Goal: Information Seeking & Learning: Learn about a topic

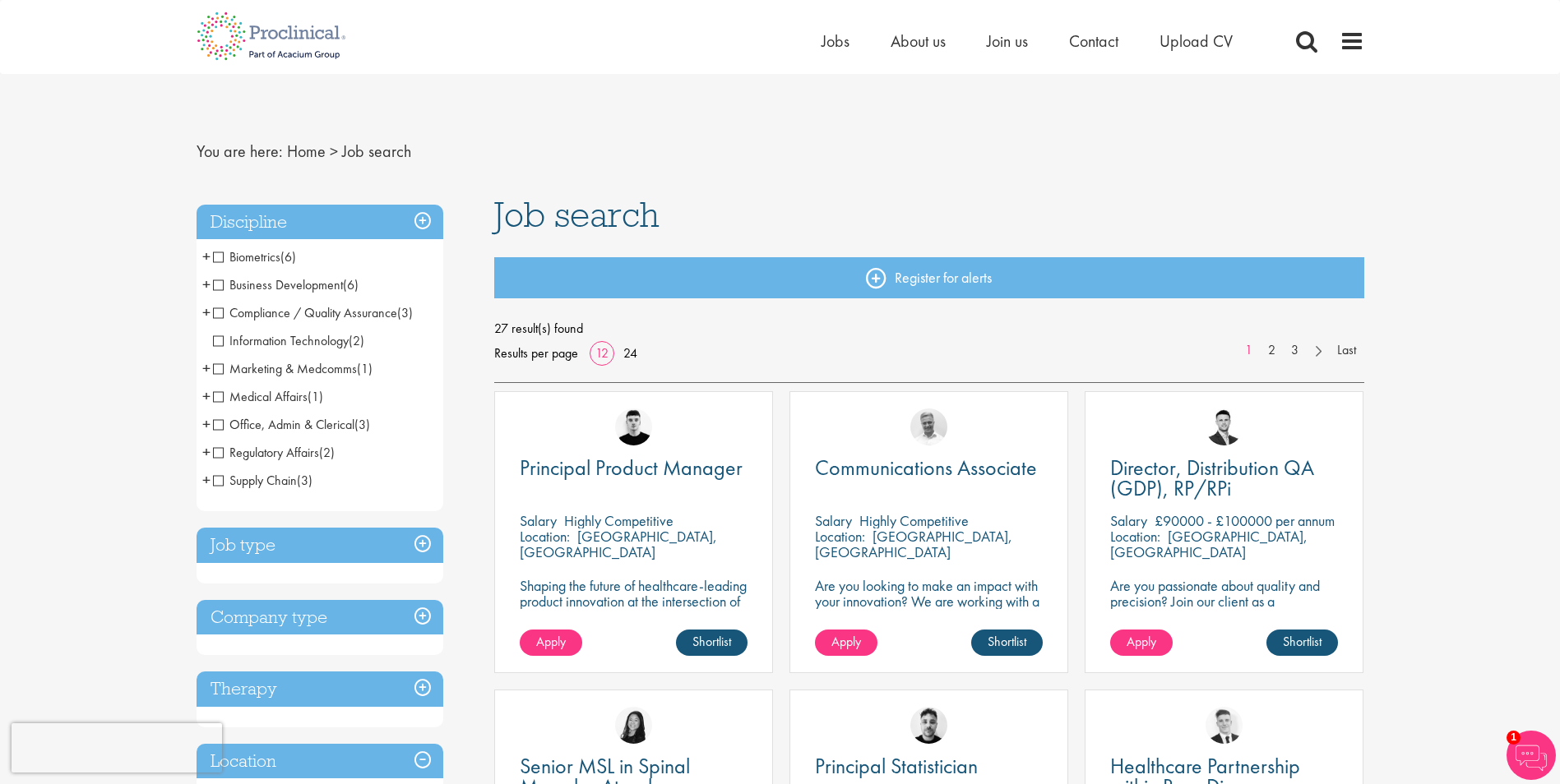
click at [220, 394] on span "Medical Affairs" at bounding box center [260, 396] width 95 height 17
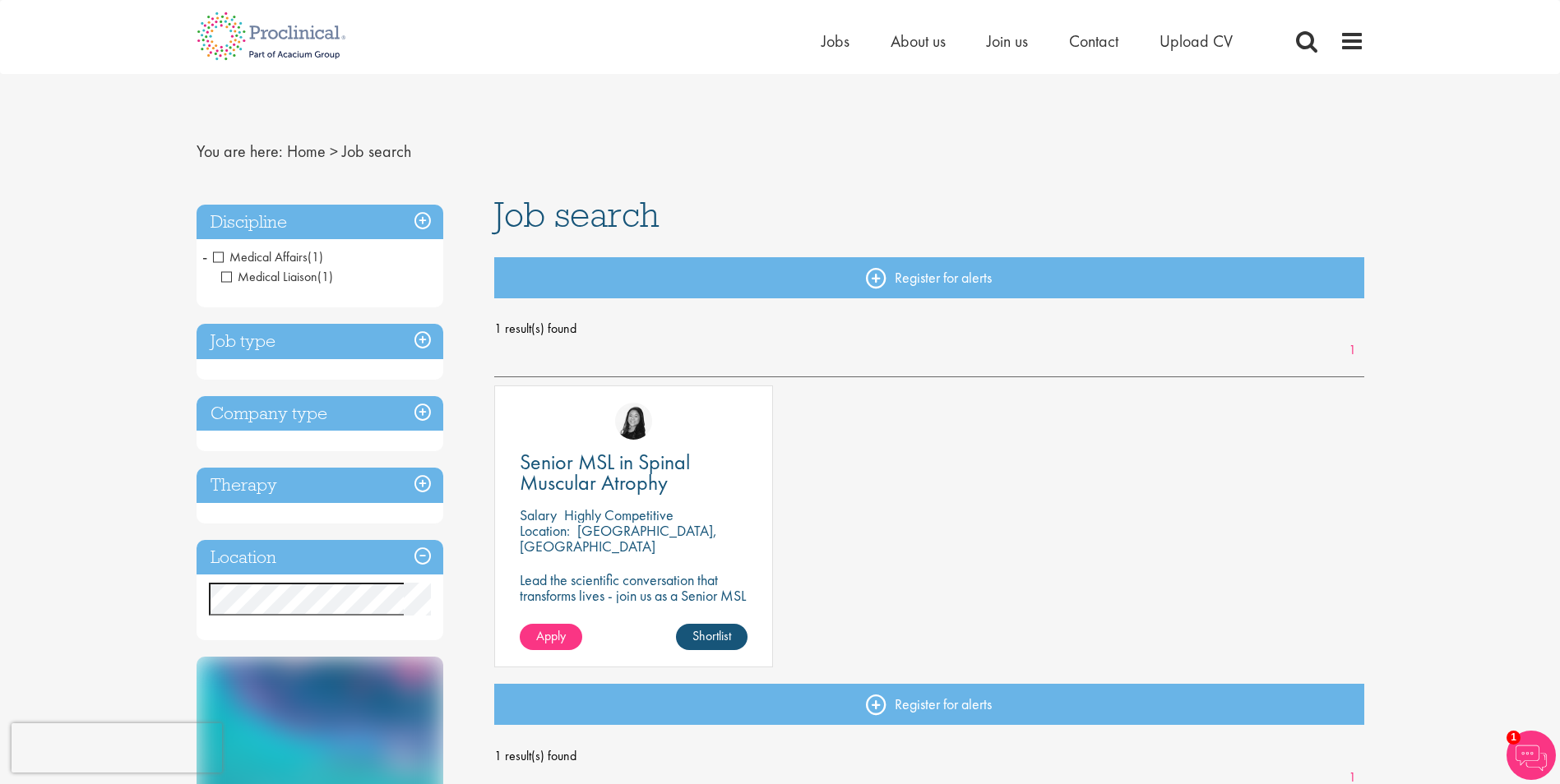
click at [342, 343] on h3 "Job type" at bounding box center [320, 341] width 247 height 36
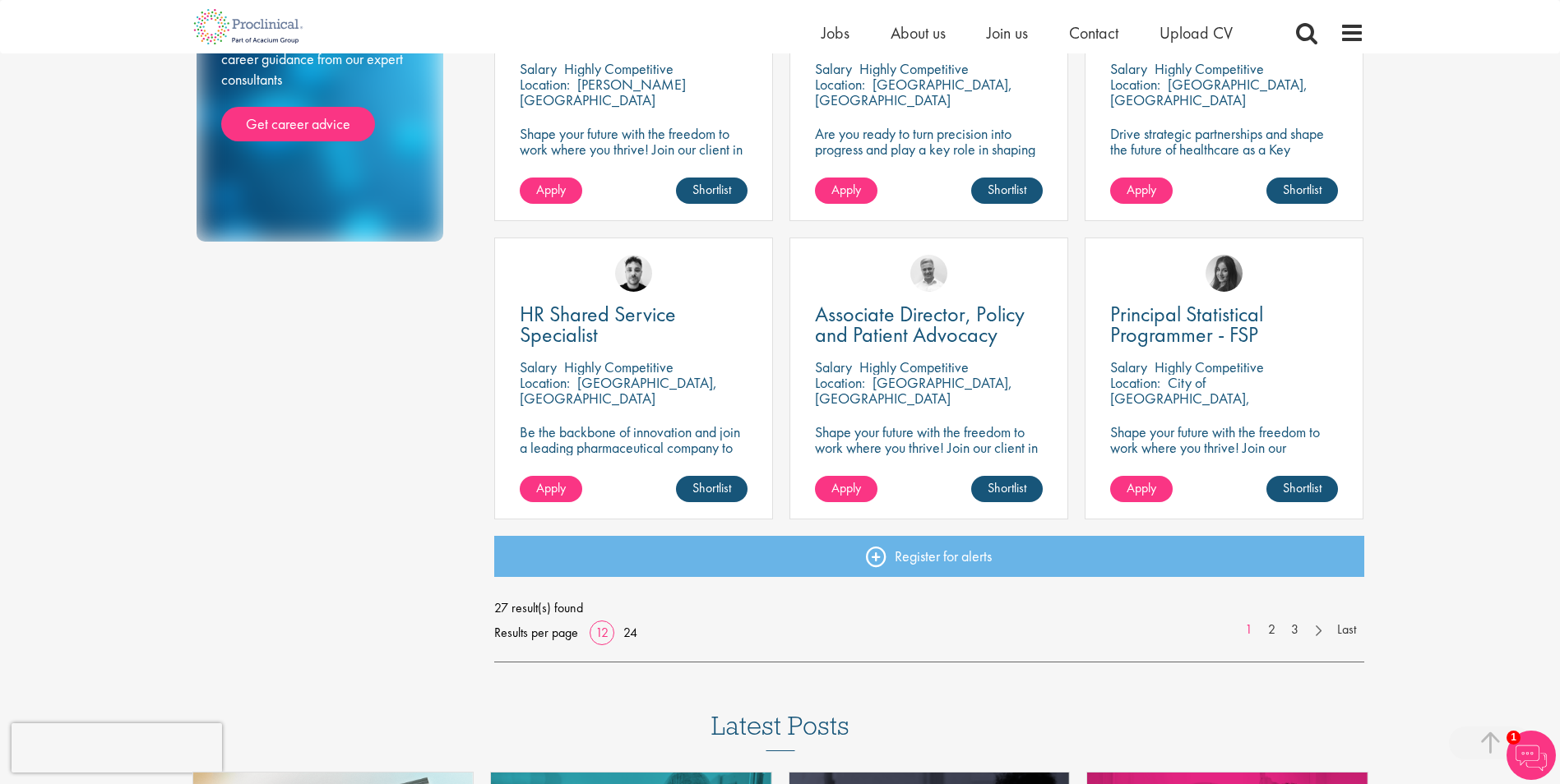
scroll to position [1069, 0]
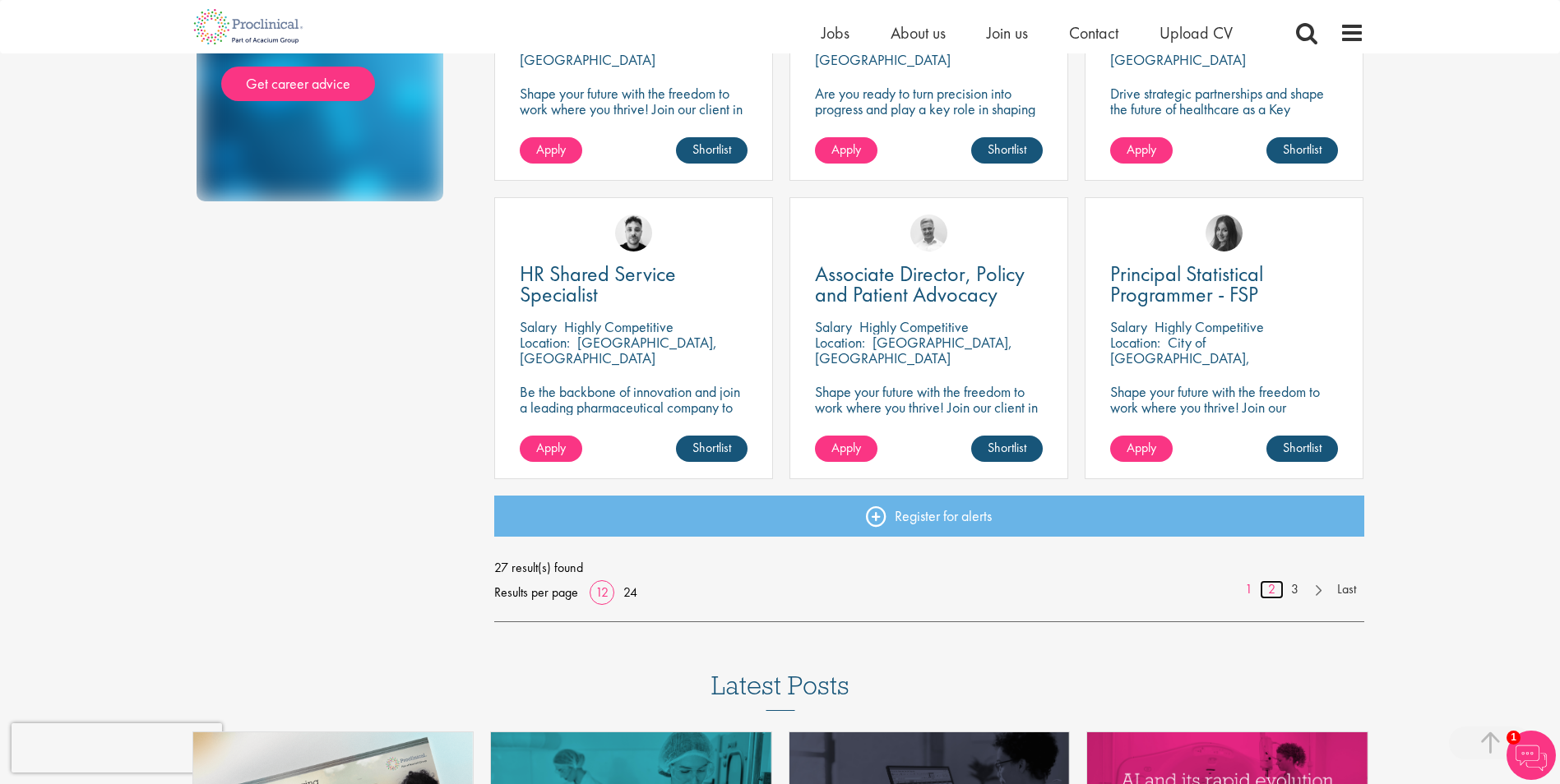
click at [1266, 589] on link "2" at bounding box center [1272, 589] width 24 height 19
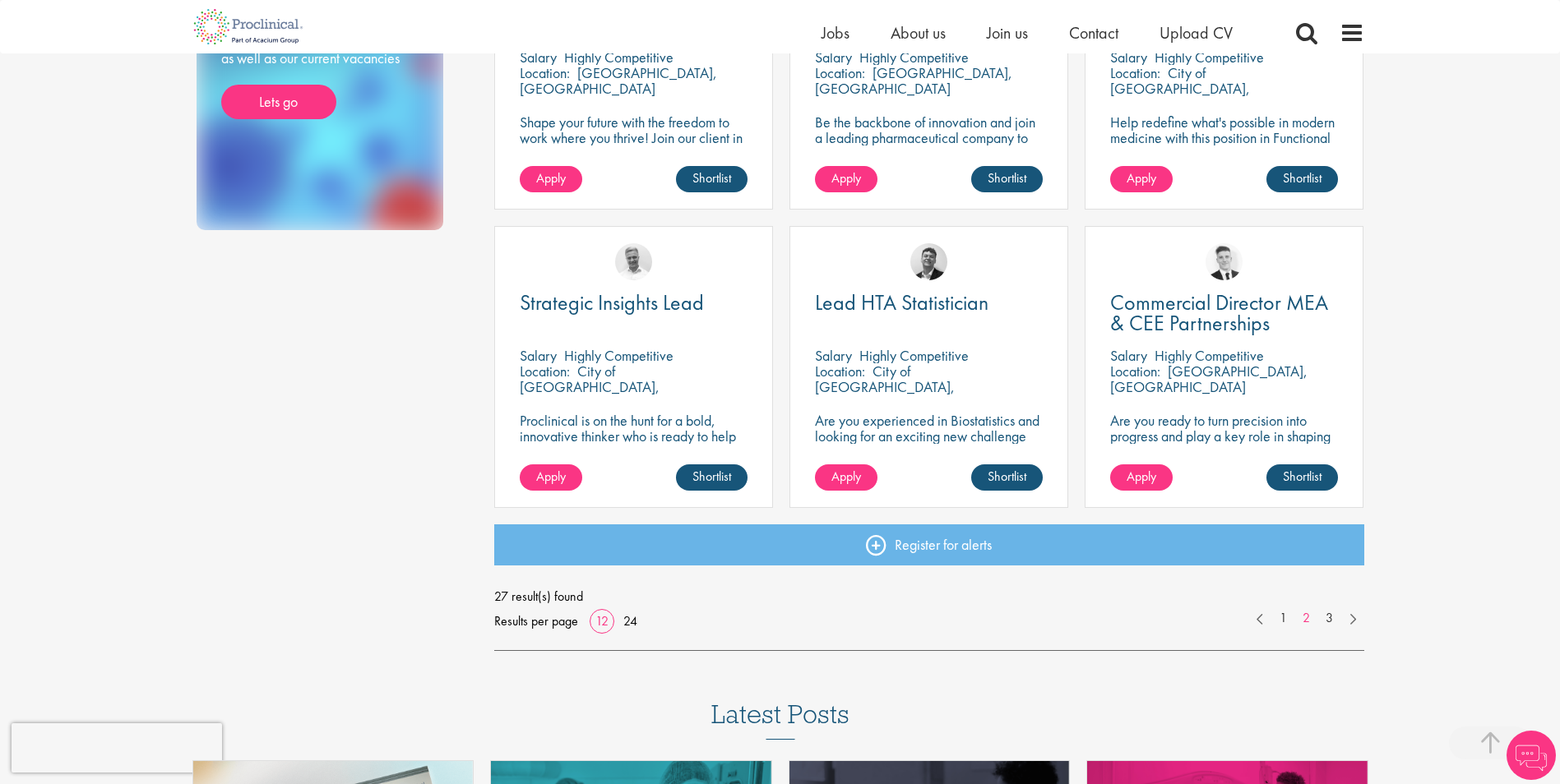
scroll to position [1069, 0]
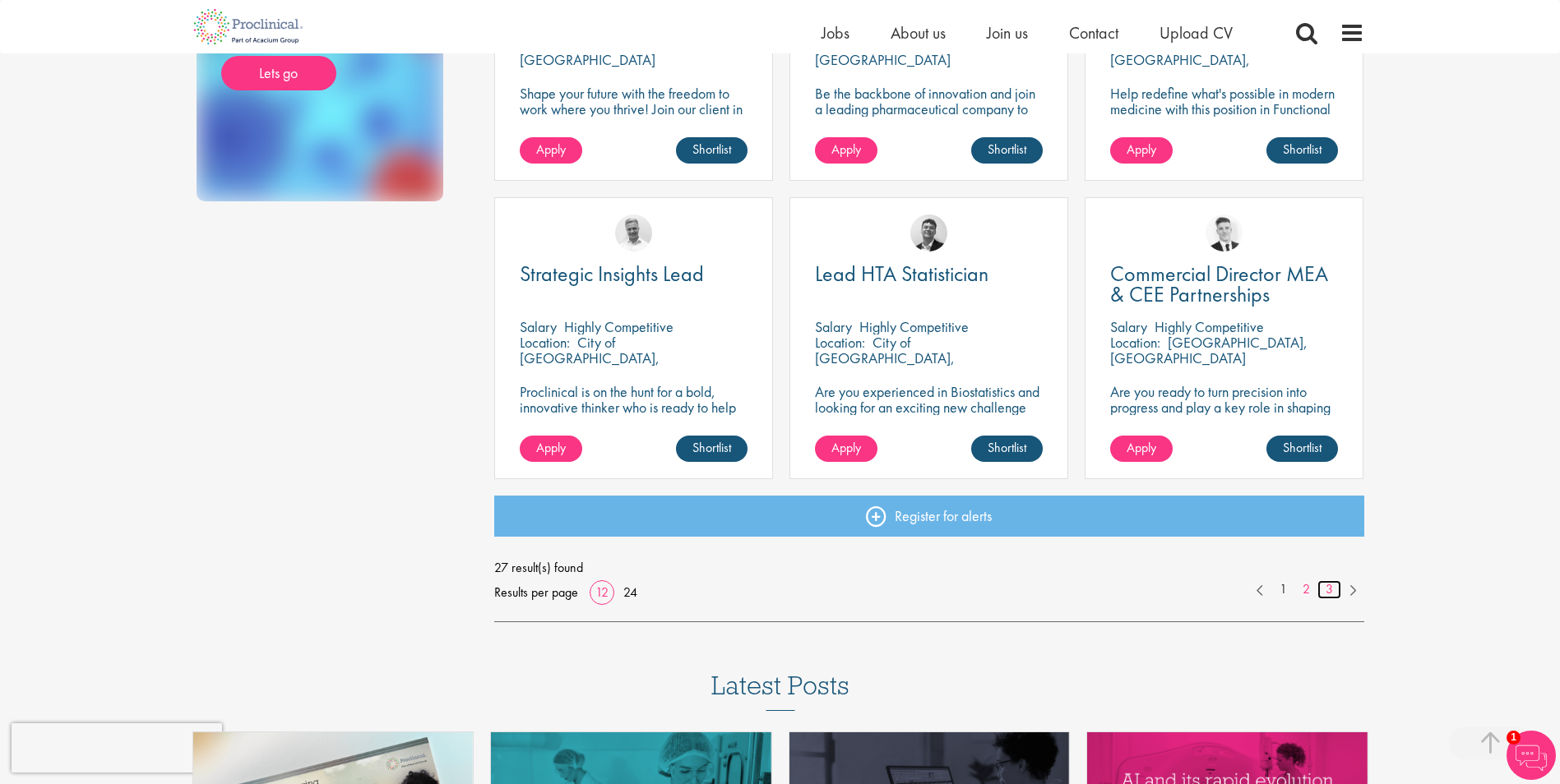
click at [1327, 586] on link "3" at bounding box center [1329, 589] width 24 height 19
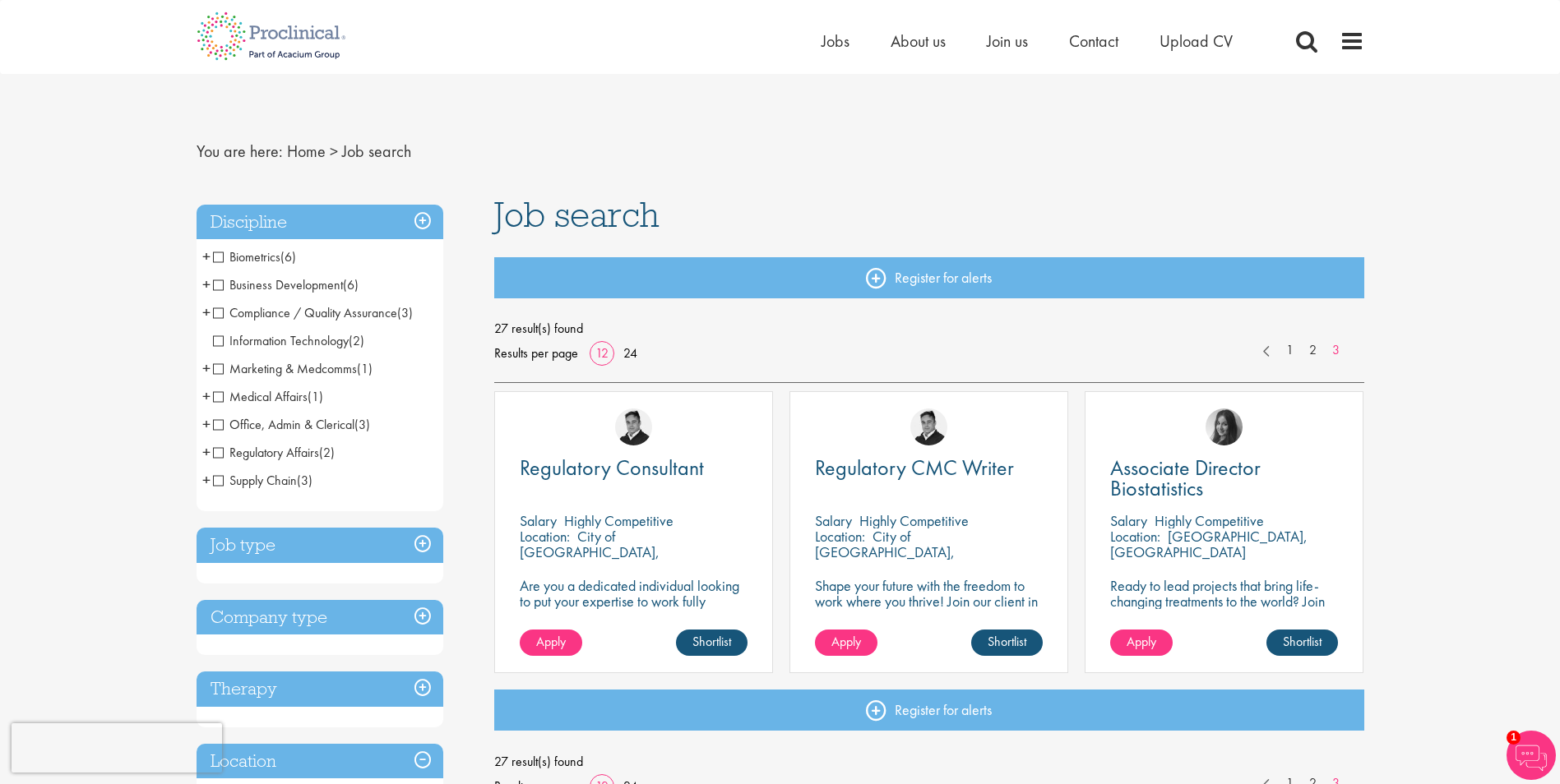
click at [313, 283] on span "Business Development" at bounding box center [278, 285] width 130 height 17
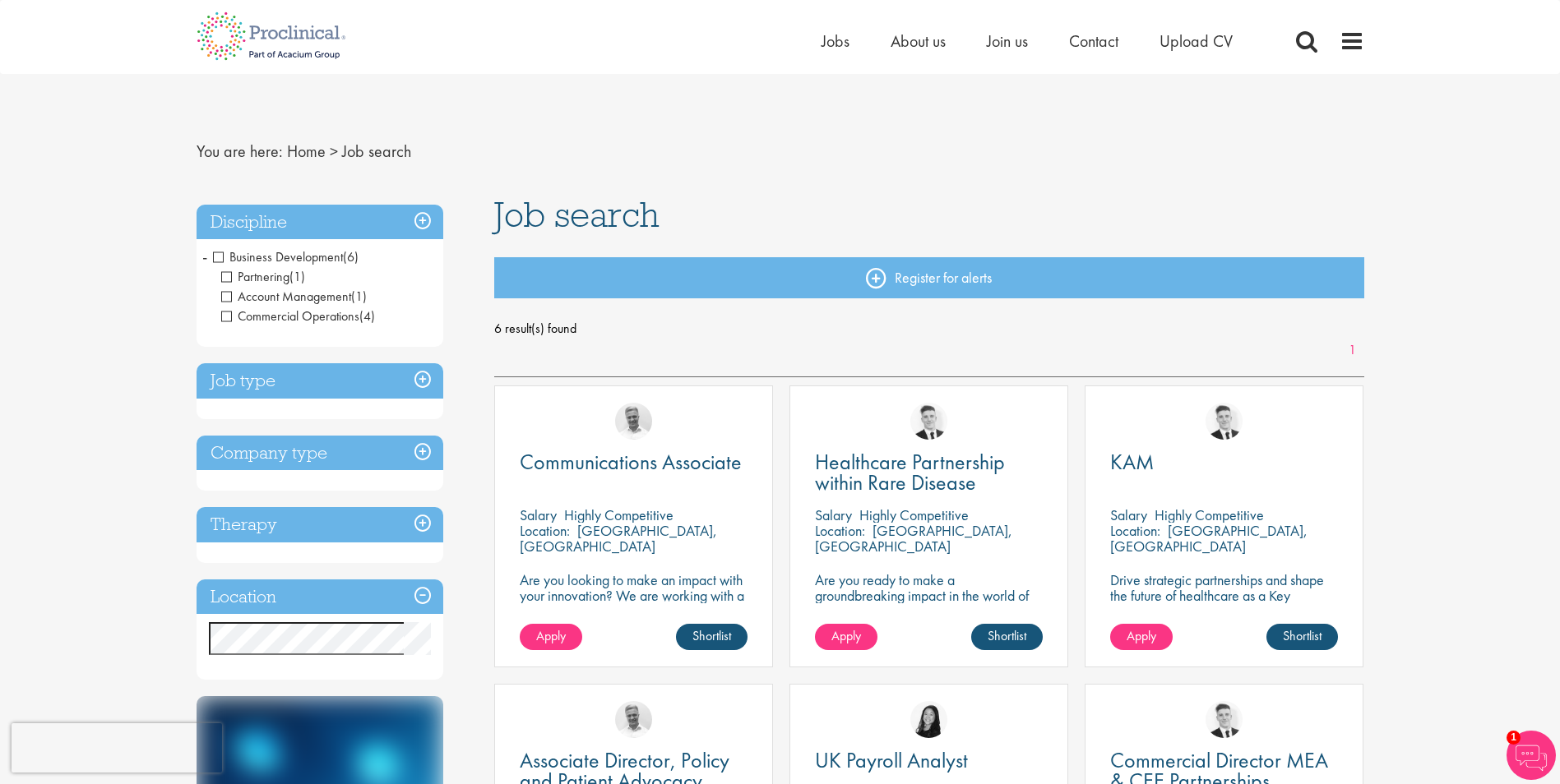
click at [341, 218] on h3 "Discipline" at bounding box center [320, 223] width 247 height 36
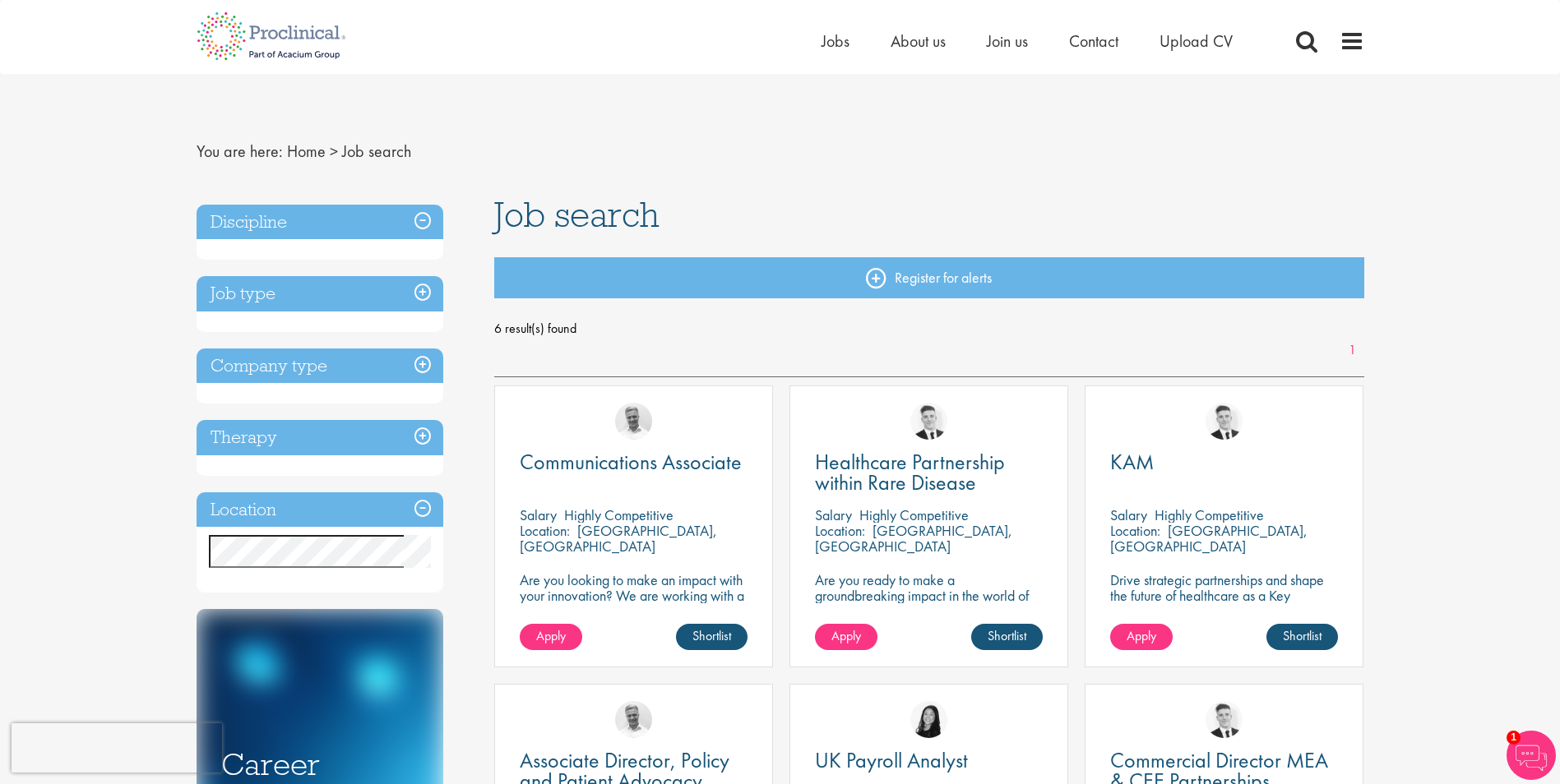
click at [338, 221] on h3 "Discipline" at bounding box center [320, 223] width 247 height 36
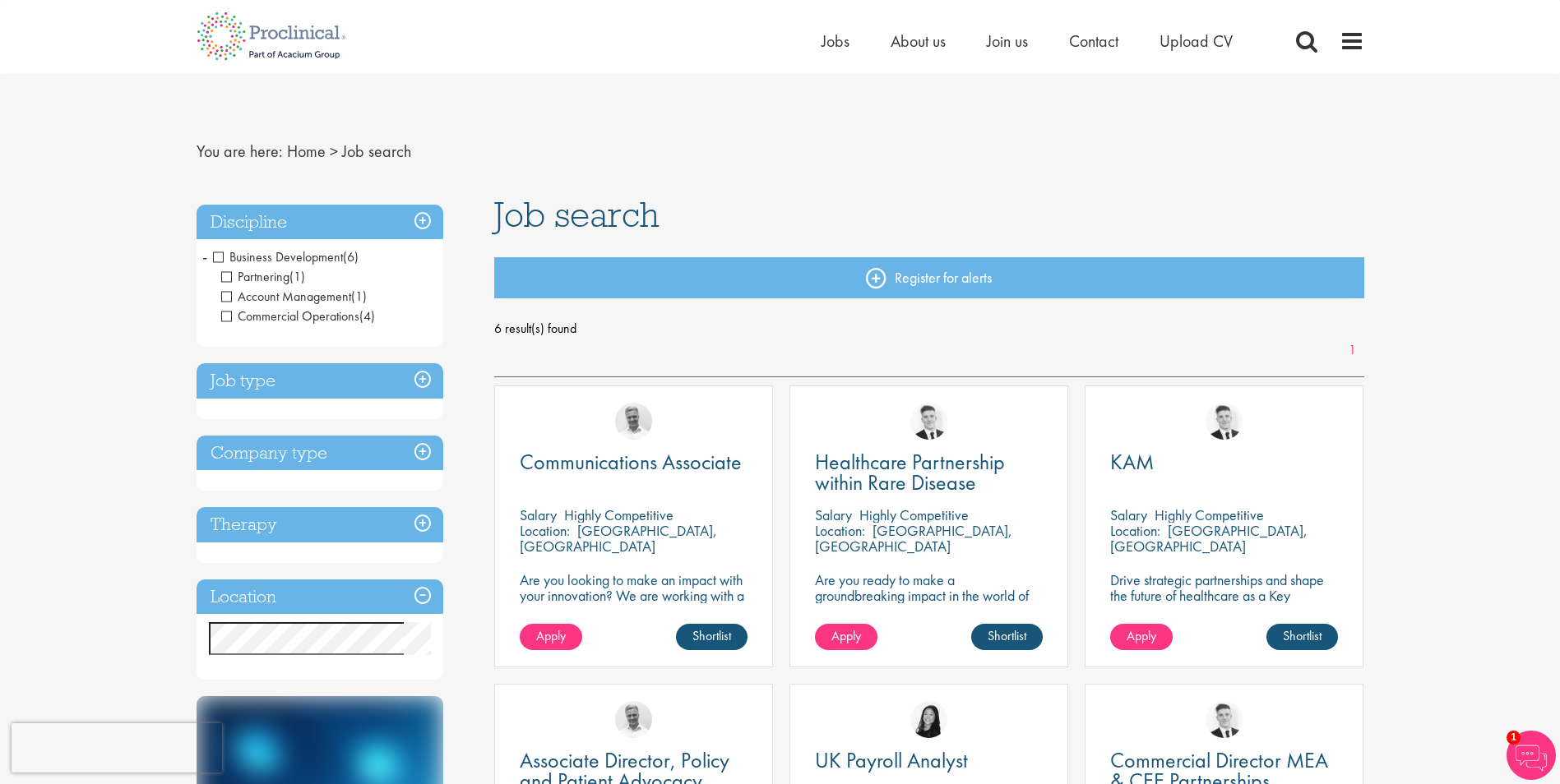
click at [433, 220] on h3 "Discipline" at bounding box center [320, 223] width 247 height 36
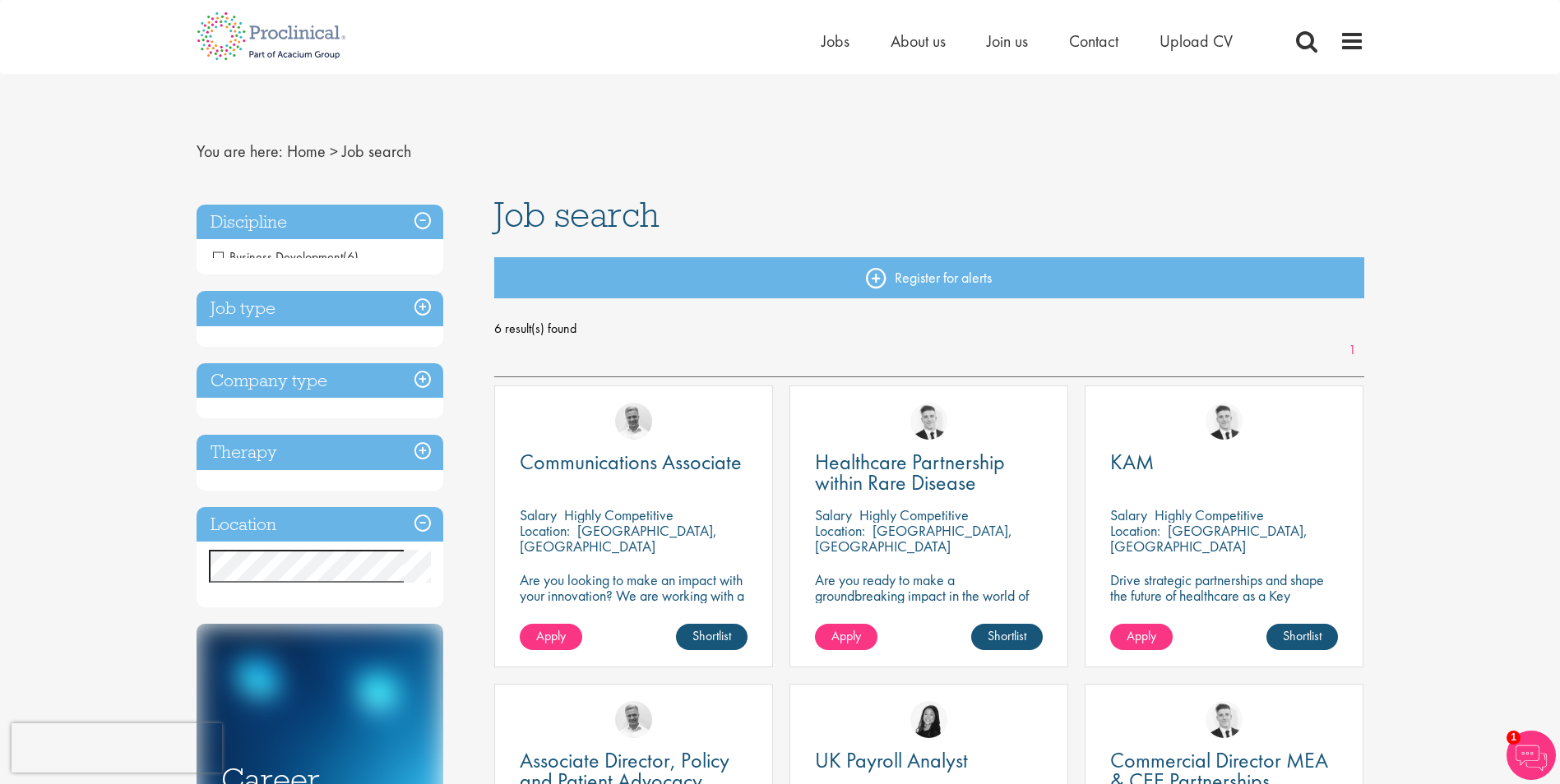
click at [427, 219] on h3 "Discipline" at bounding box center [320, 223] width 247 height 36
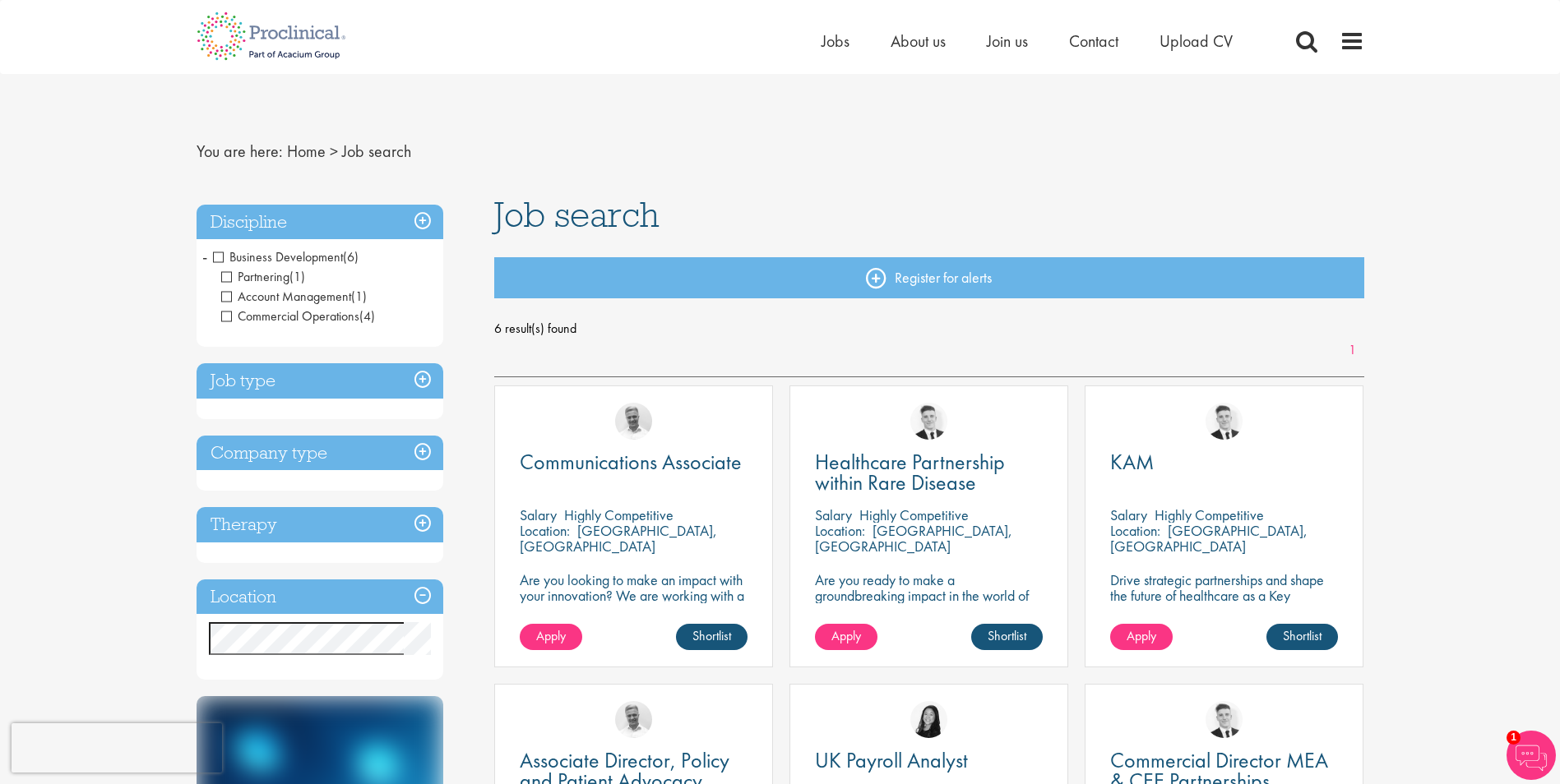
click at [225, 257] on span "Business Development" at bounding box center [278, 256] width 130 height 17
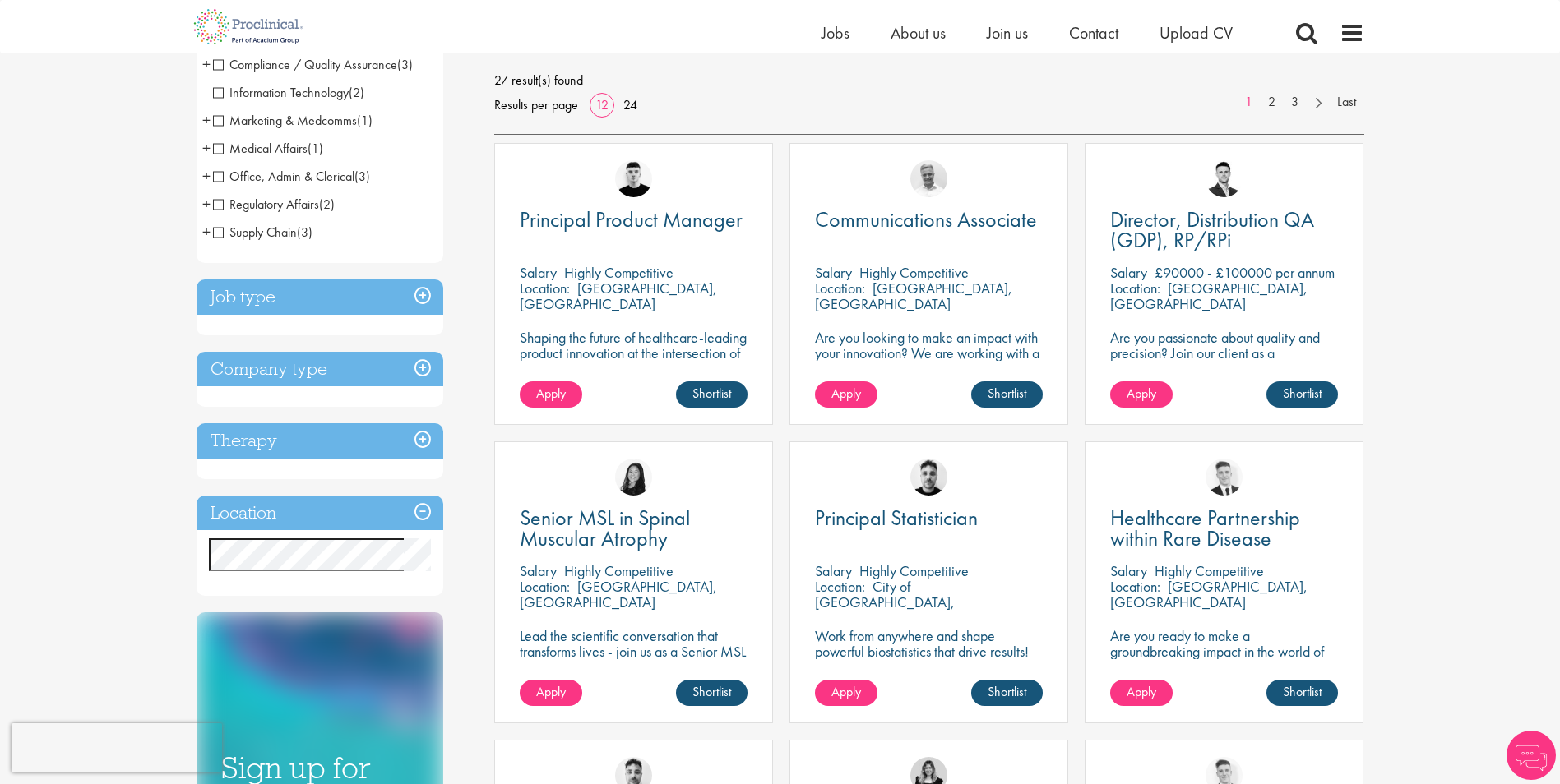
scroll to position [247, 0]
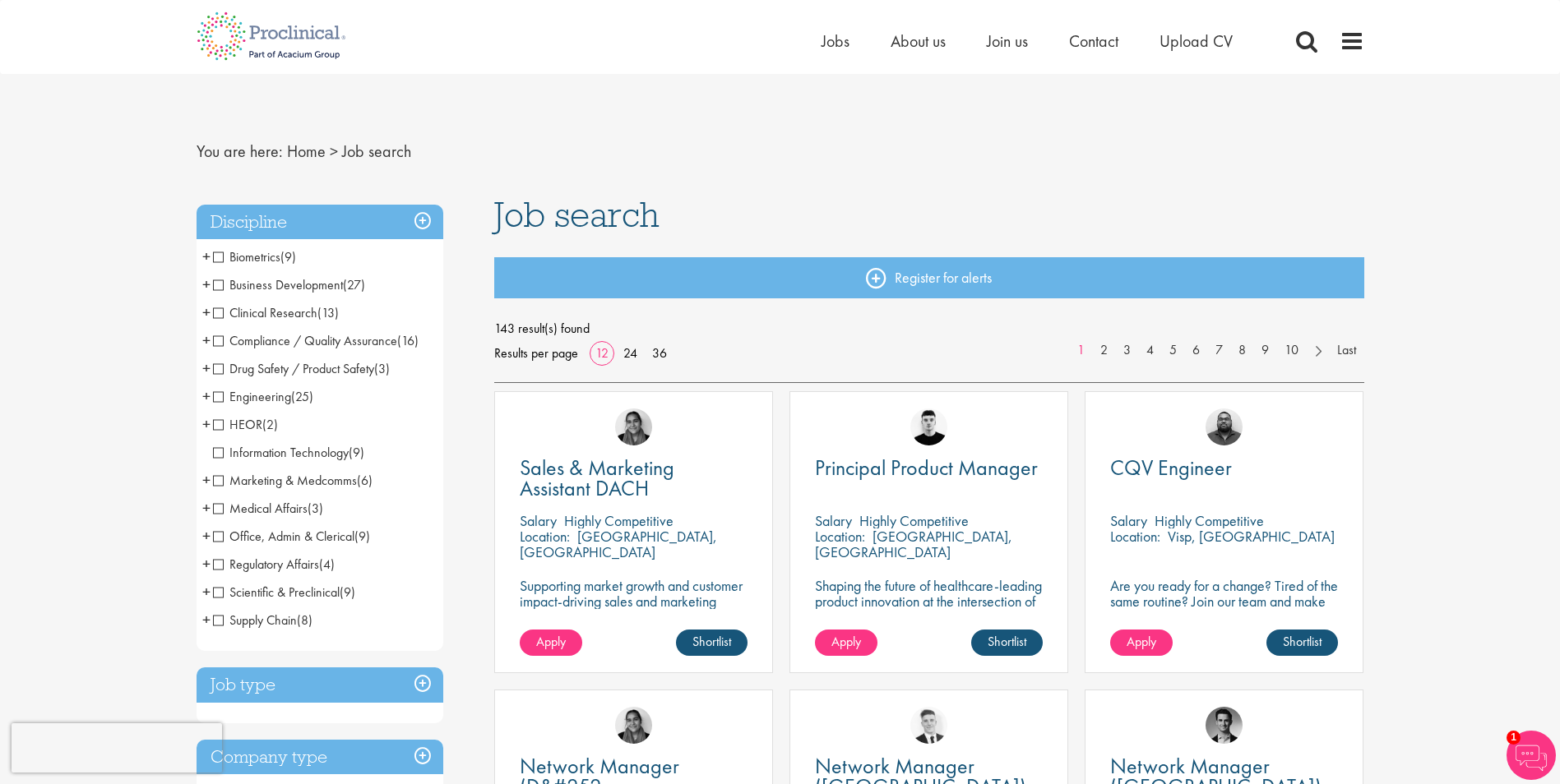
click at [262, 504] on span "Medical Affairs" at bounding box center [260, 507] width 95 height 17
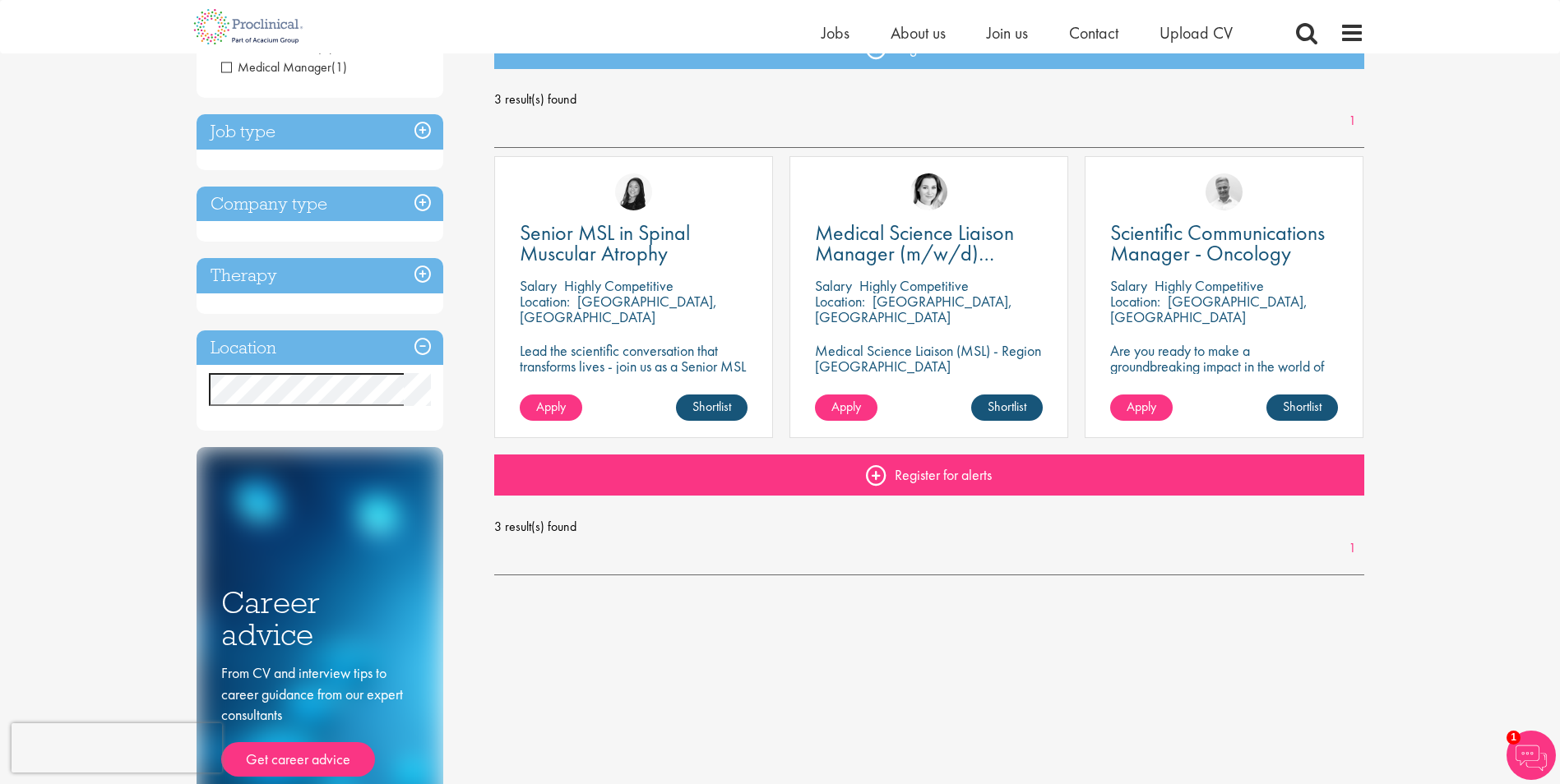
scroll to position [247, 0]
